Goal: Task Accomplishment & Management: Complete application form

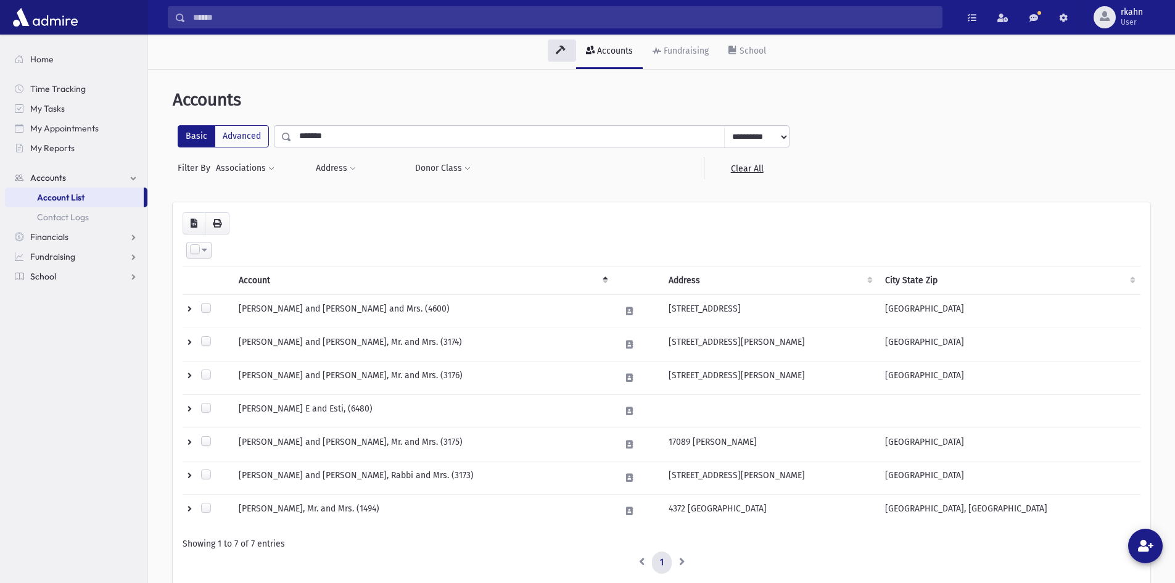
click at [59, 271] on link "School" at bounding box center [76, 276] width 142 height 20
click at [63, 281] on span "Attendance" at bounding box center [60, 276] width 46 height 11
click at [68, 289] on link "Entry" at bounding box center [76, 296] width 142 height 20
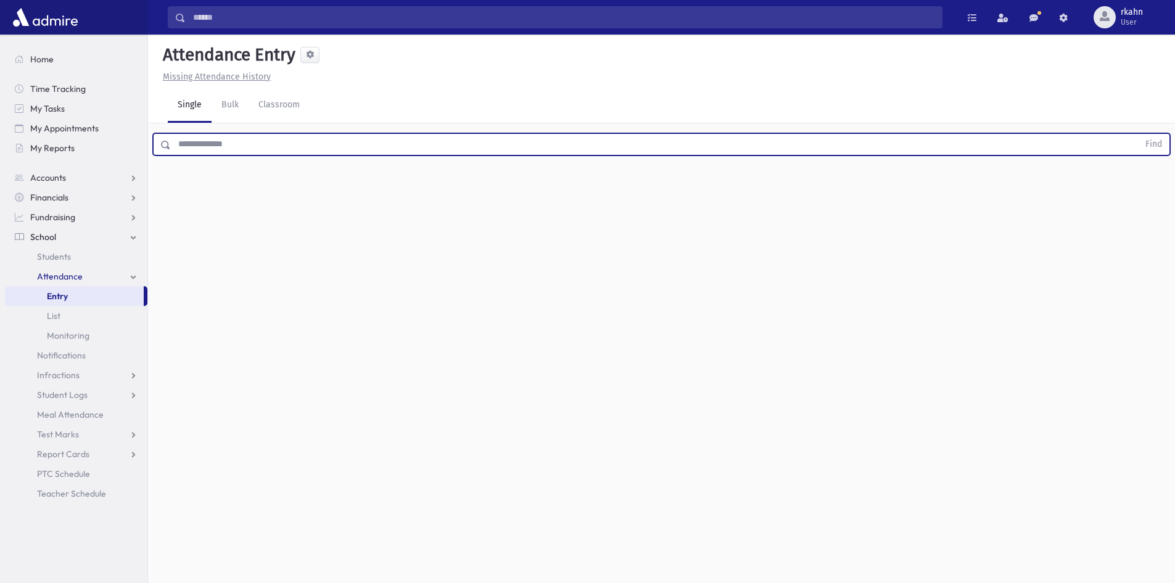
click at [340, 150] on input "text" at bounding box center [655, 144] width 968 height 22
type input "*******"
click at [1138, 134] on button "Find" at bounding box center [1153, 144] width 31 height 21
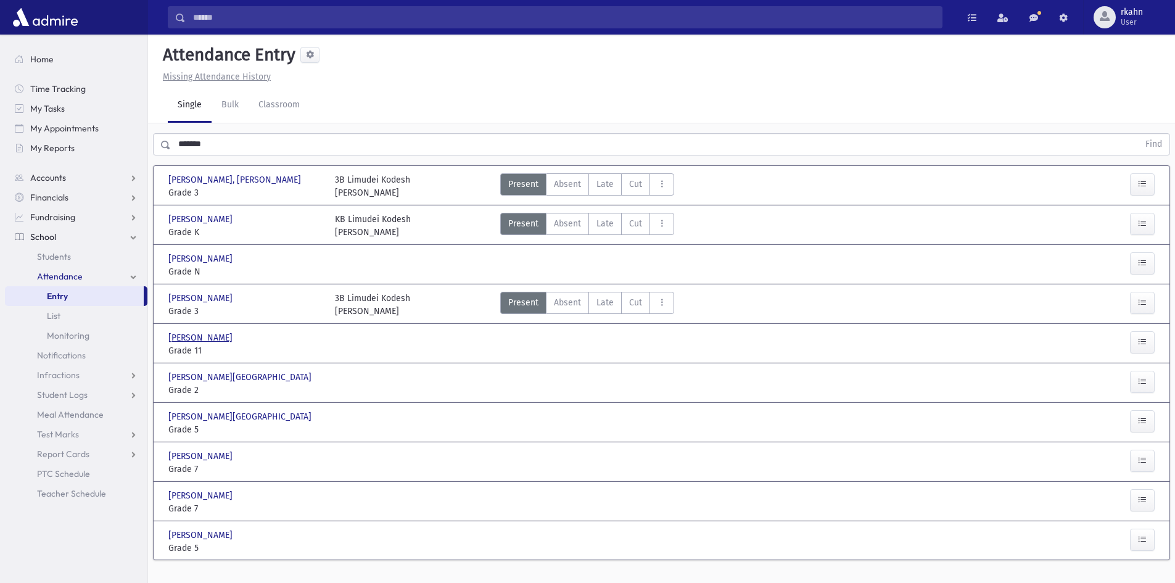
click at [225, 337] on span "[PERSON_NAME]" at bounding box center [201, 337] width 67 height 13
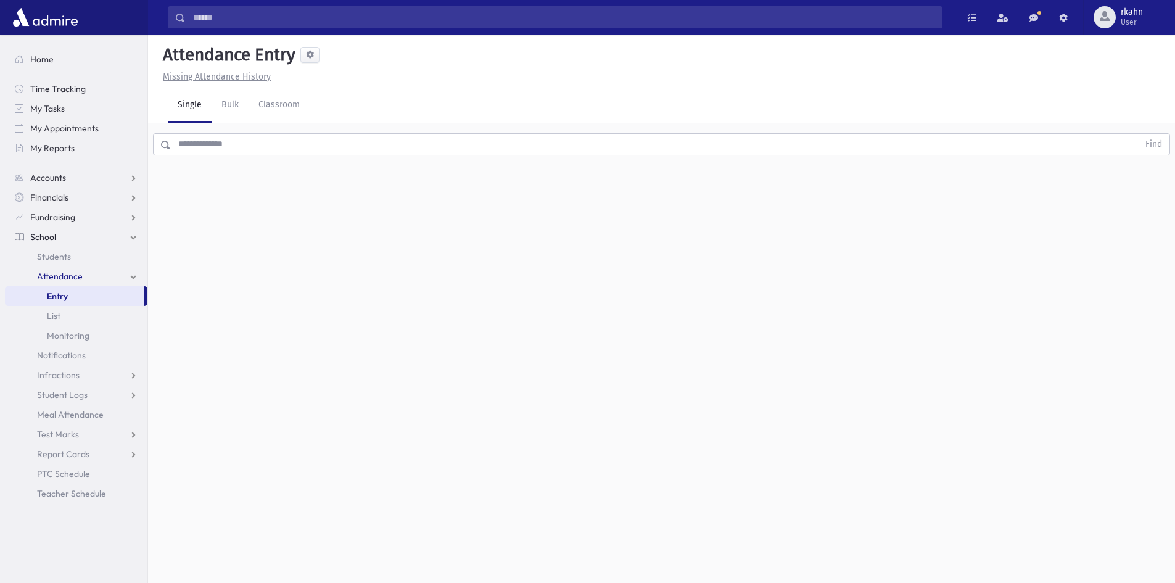
click at [236, 158] on div "Find" at bounding box center [661, 141] width 1027 height 37
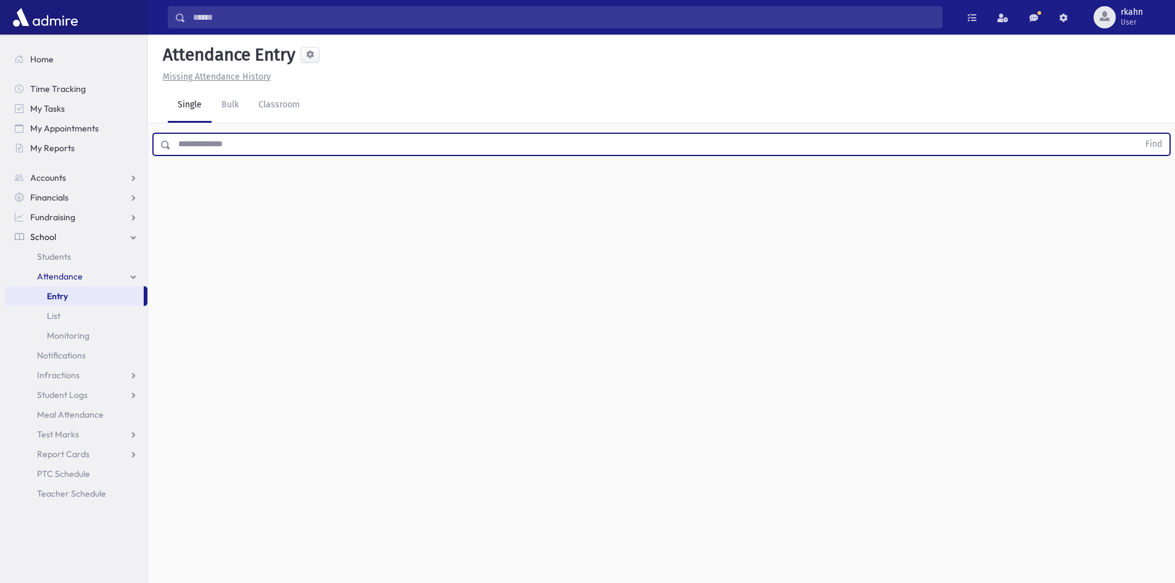
click at [247, 149] on input "text" at bounding box center [655, 144] width 968 height 22
type input "*******"
click at [1138, 134] on button "Find" at bounding box center [1153, 144] width 31 height 21
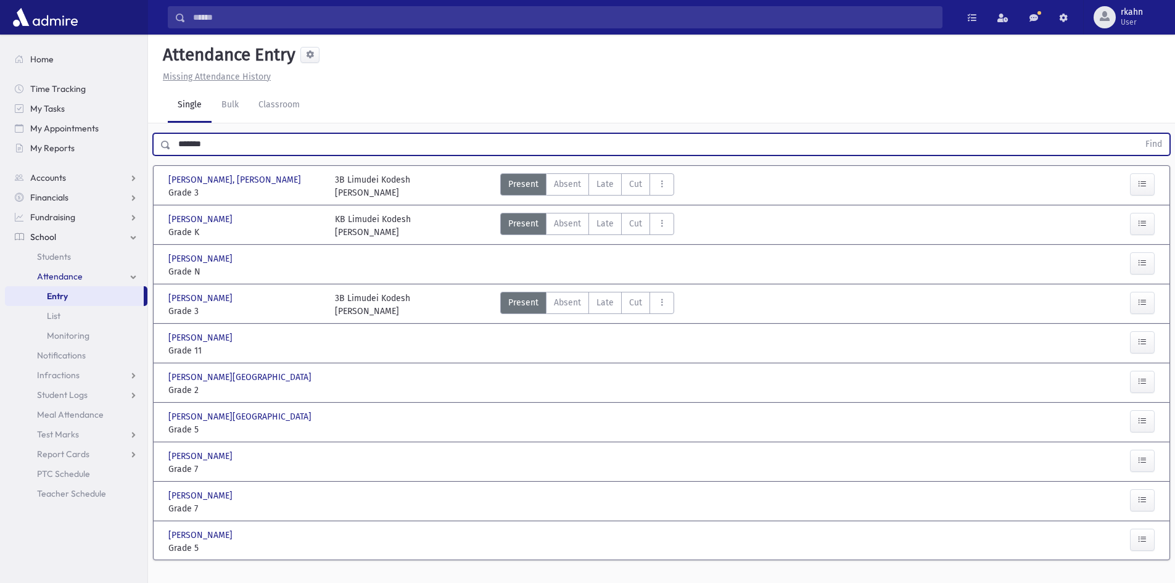
drag, startPoint x: 355, startPoint y: 315, endPoint x: 204, endPoint y: 93, distance: 268.6
click at [284, 260] on div "[PERSON_NAME] [PERSON_NAME], [PERSON_NAME] Grade 3 Grade 3 3B Limudei Kodesh [P…" at bounding box center [661, 363] width 996 height 394
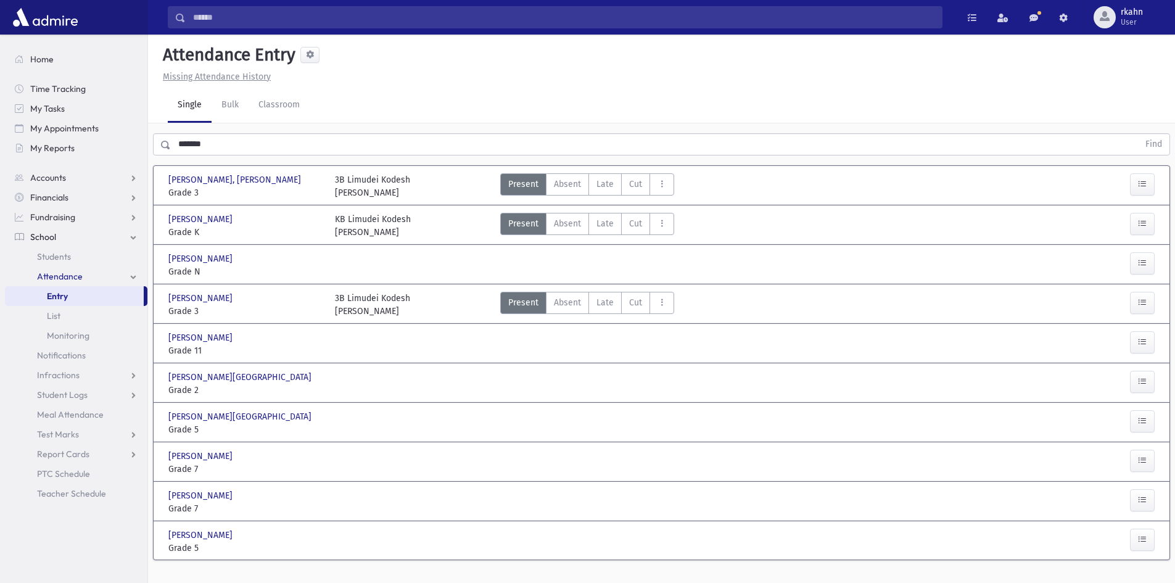
click at [373, 353] on div at bounding box center [412, 344] width 167 height 26
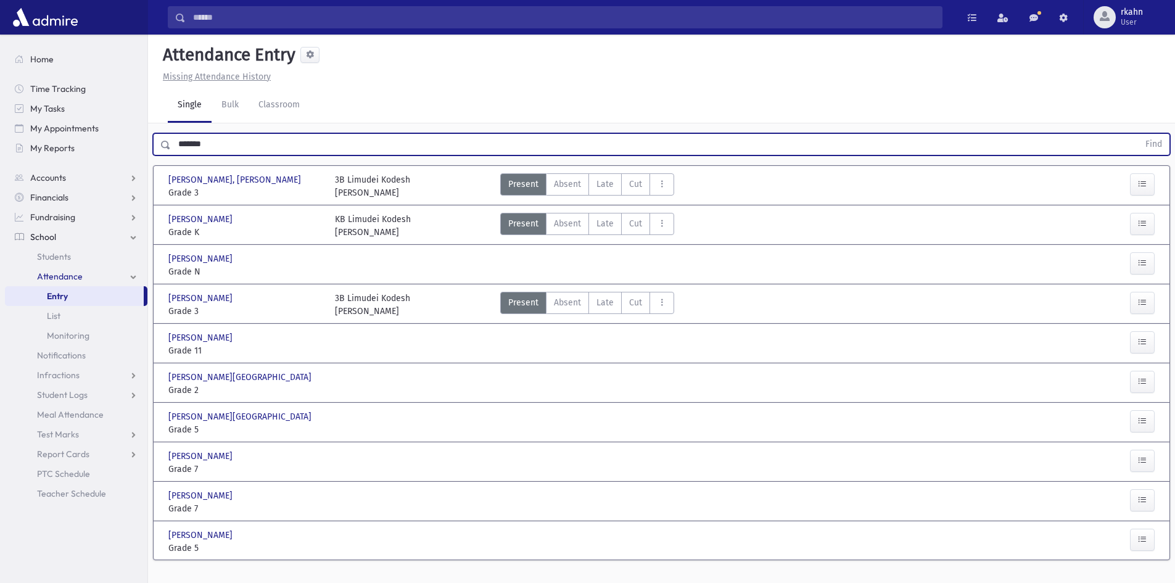
drag, startPoint x: 60, startPoint y: 138, endPoint x: 0, endPoint y: 138, distance: 59.8
click at [0, 138] on div "Search Results All Accounts" at bounding box center [587, 305] width 1175 height 611
click at [1138, 134] on button "Find" at bounding box center [1153, 144] width 31 height 21
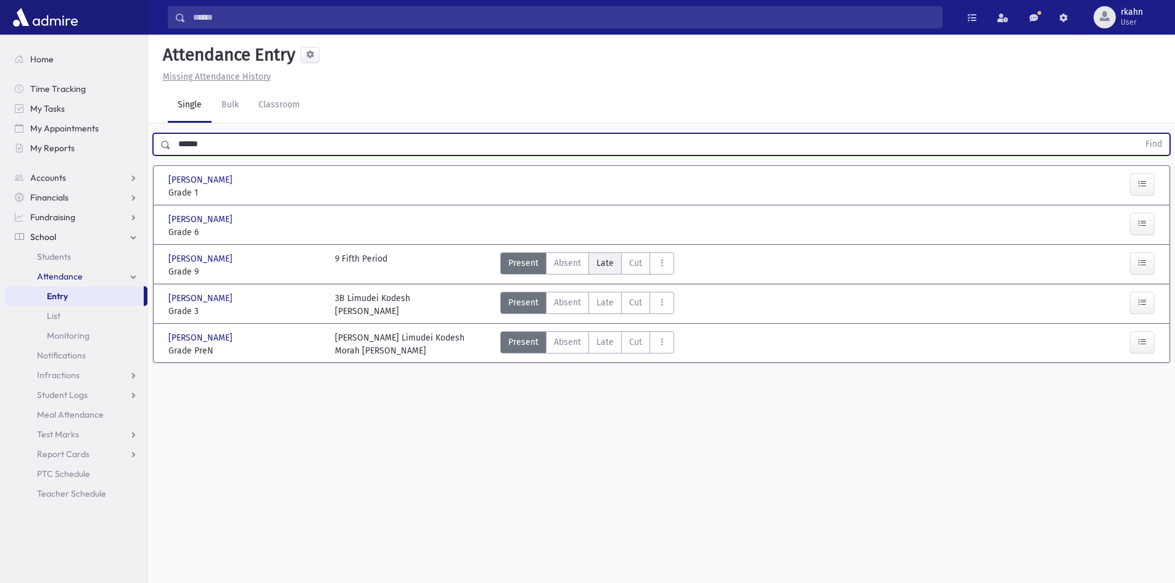
click at [604, 260] on span "Late" at bounding box center [604, 263] width 17 height 13
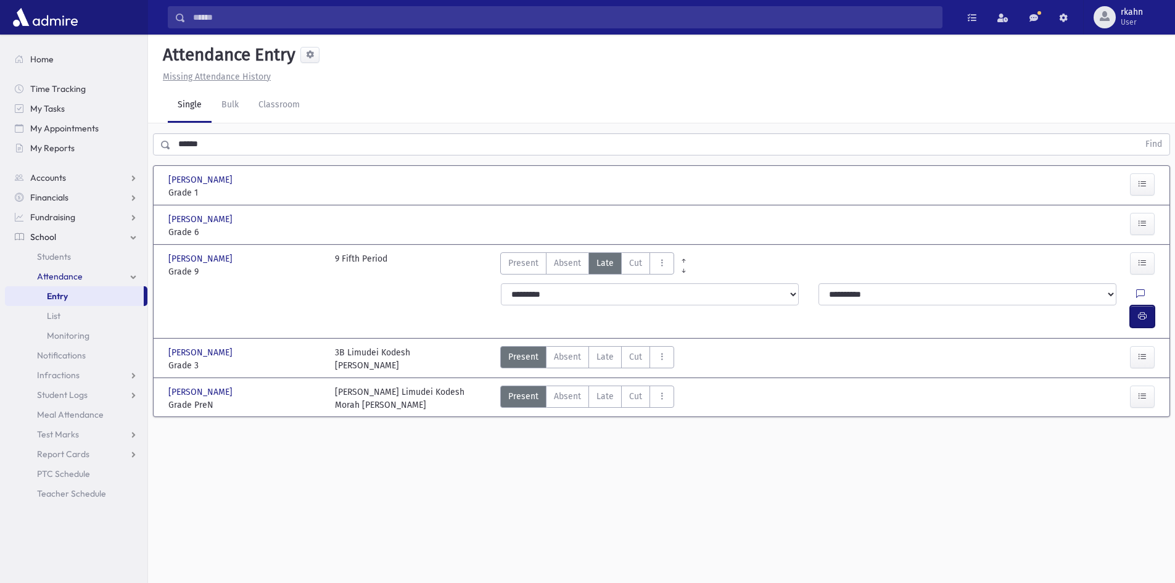
click at [1142, 311] on icon "button" at bounding box center [1142, 316] width 9 height 10
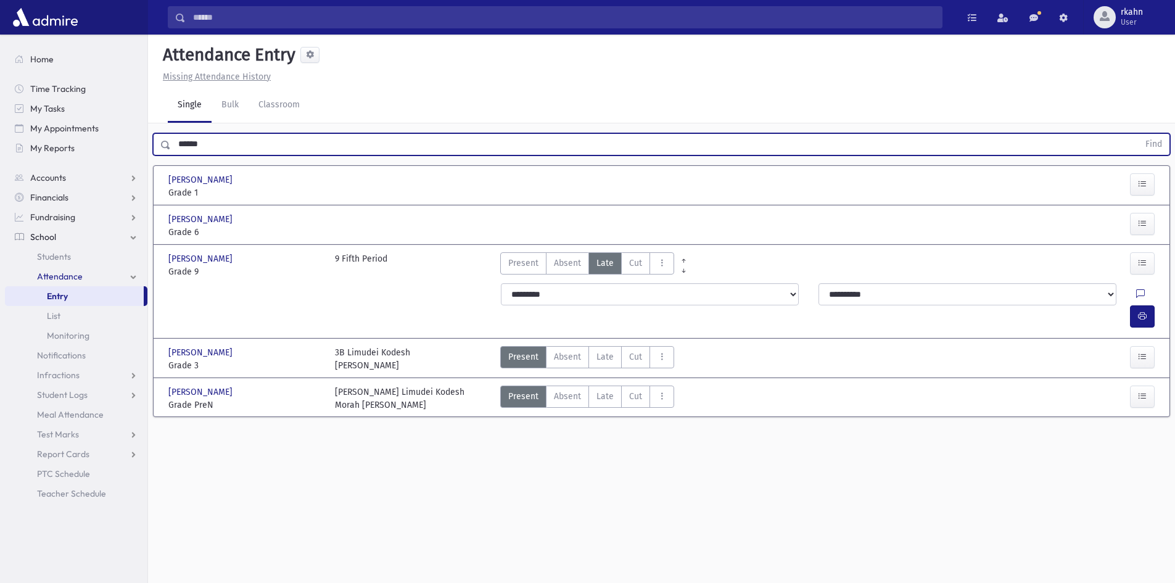
drag, startPoint x: 293, startPoint y: 137, endPoint x: 0, endPoint y: 164, distance: 294.2
click at [0, 164] on div "Search Results All Accounts" at bounding box center [587, 305] width 1175 height 611
click at [1138, 134] on button "Find" at bounding box center [1153, 144] width 31 height 21
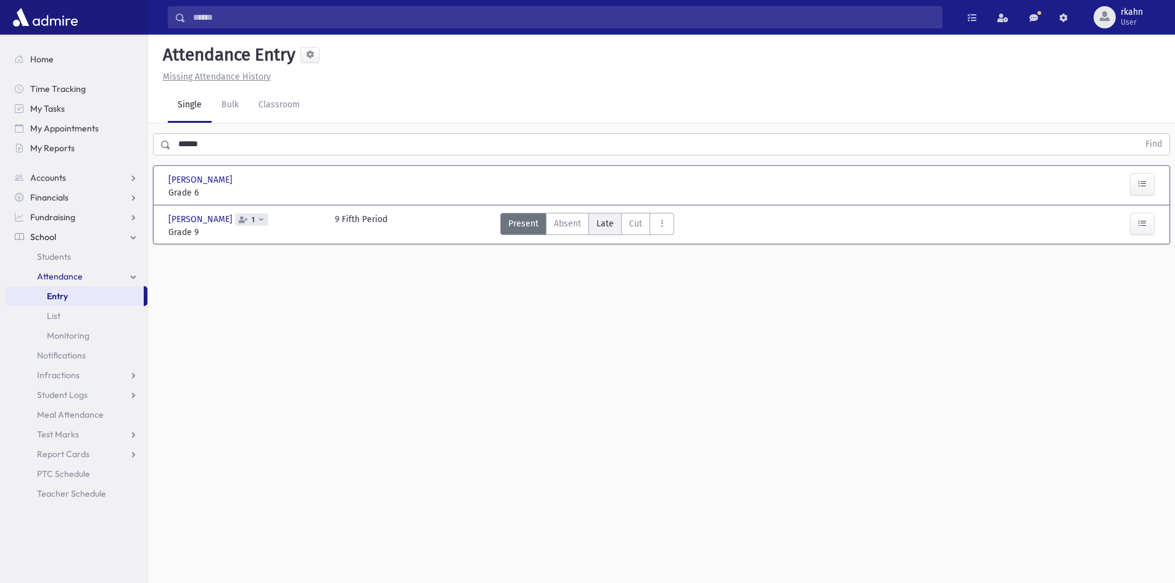
click at [600, 225] on span "Late" at bounding box center [604, 223] width 17 height 13
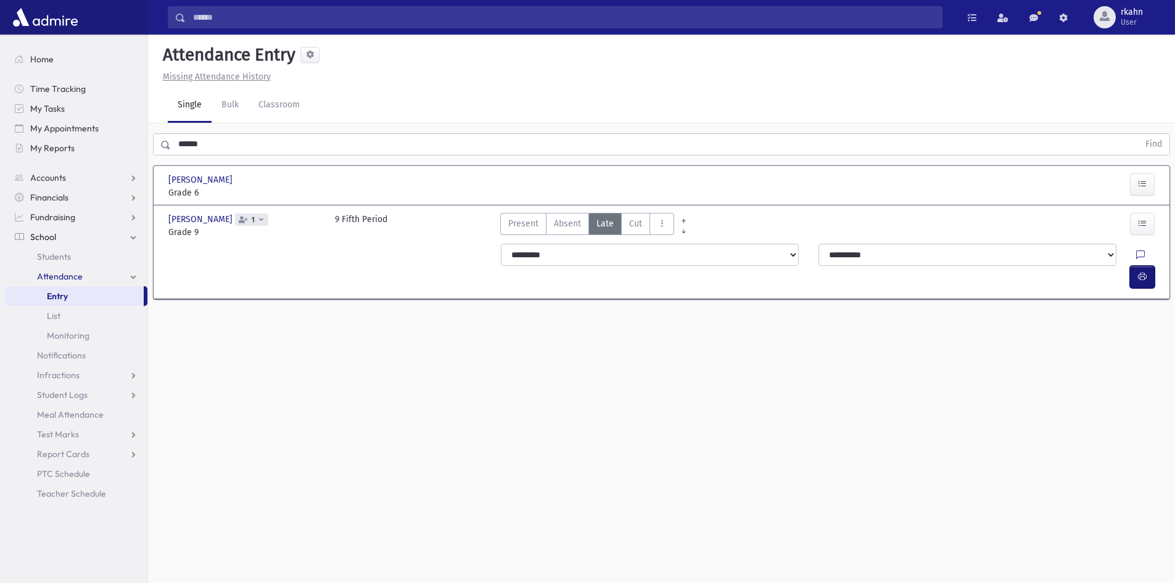
click at [1136, 266] on button "button" at bounding box center [1142, 277] width 25 height 22
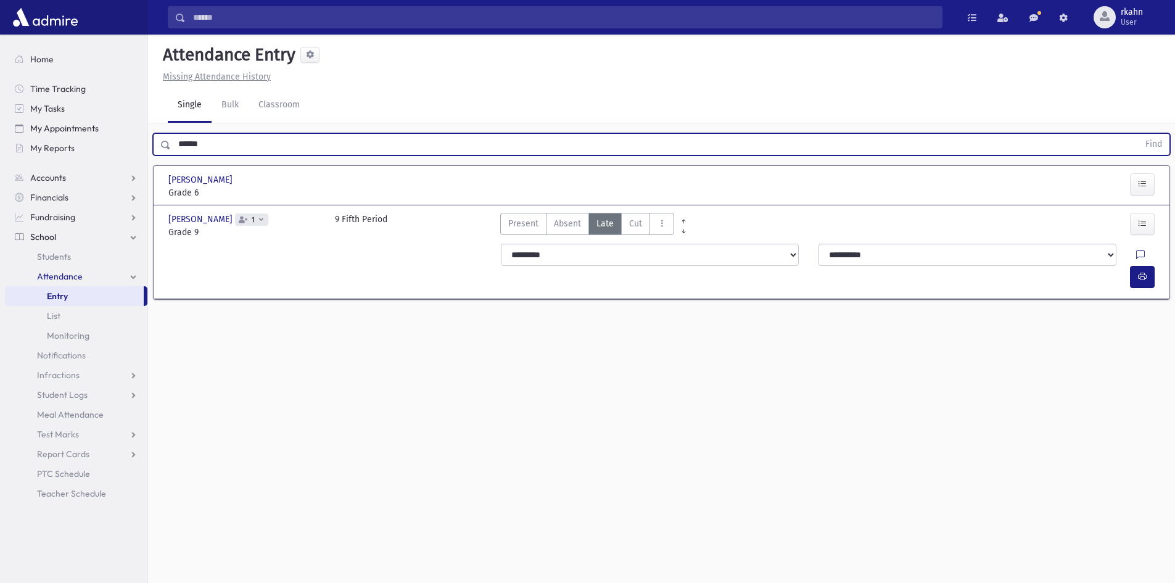
drag, startPoint x: 219, startPoint y: 150, endPoint x: 93, endPoint y: 129, distance: 128.2
click at [128, 149] on div "Search Results All Accounts" at bounding box center [587, 305] width 1175 height 611
type input "***"
click at [1138, 134] on button "Find" at bounding box center [1153, 144] width 31 height 21
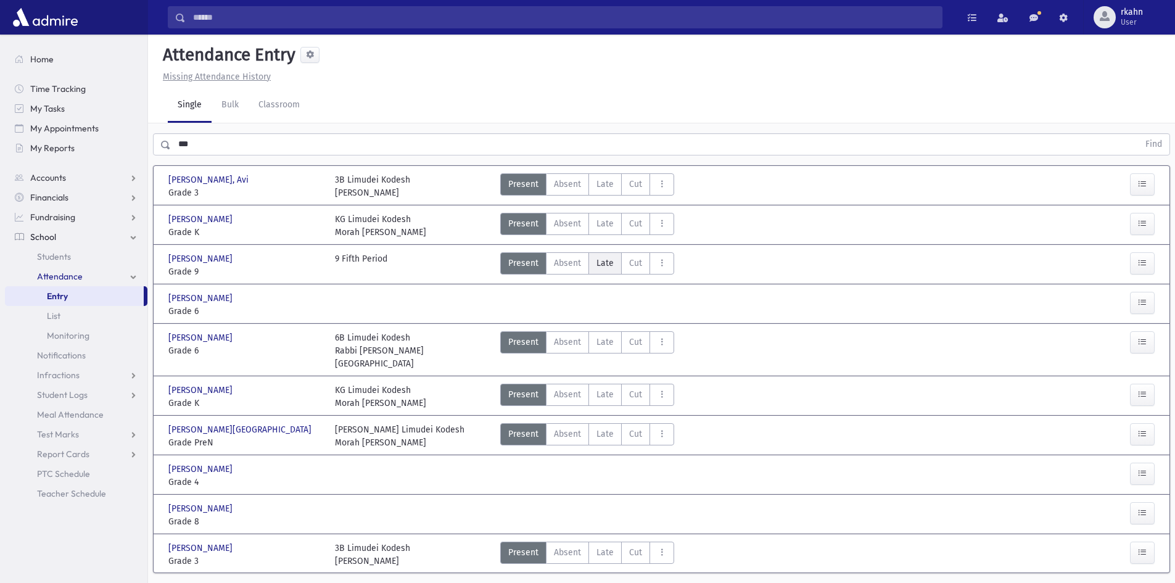
click at [601, 273] on label "Late L" at bounding box center [604, 263] width 33 height 22
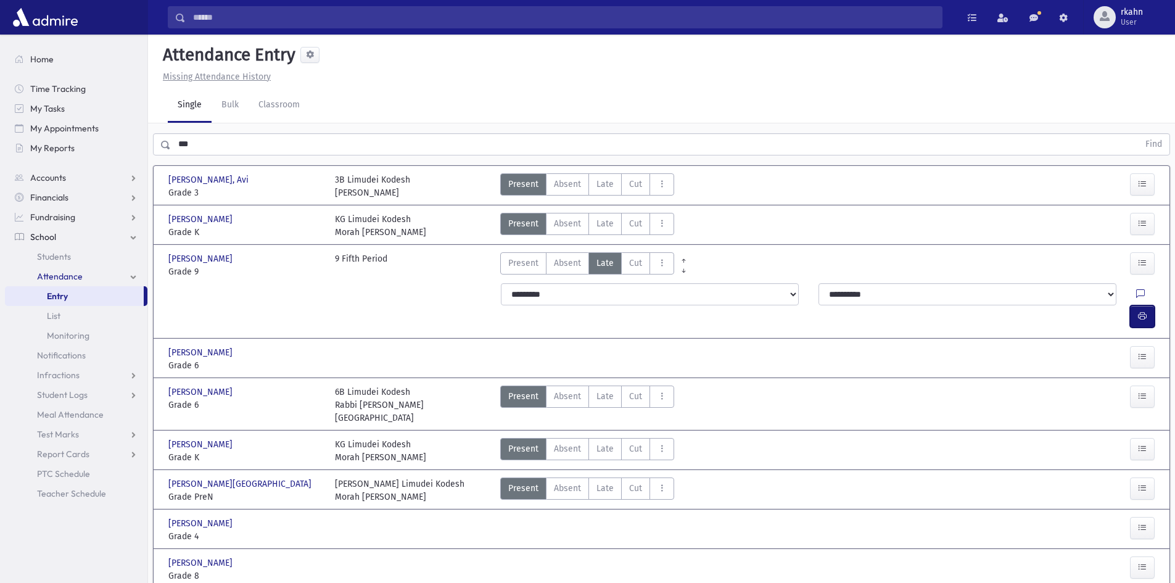
click at [1145, 311] on icon "button" at bounding box center [1142, 316] width 9 height 10
